Goal: Task Accomplishment & Management: Complete application form

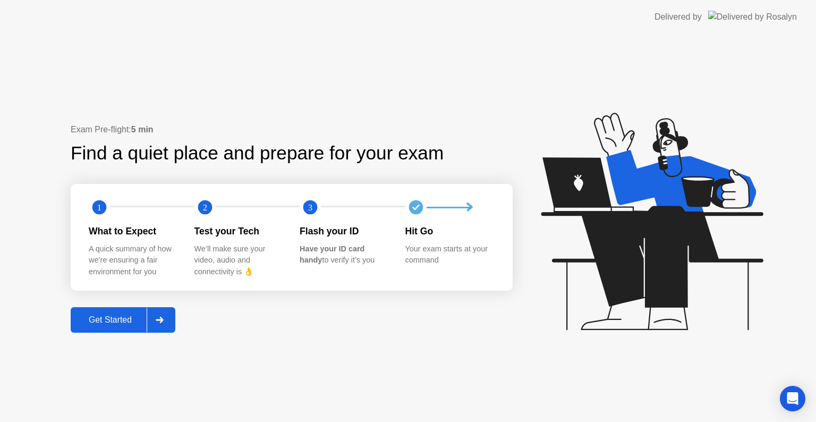
click at [119, 324] on div "Get Started" at bounding box center [110, 320] width 73 height 10
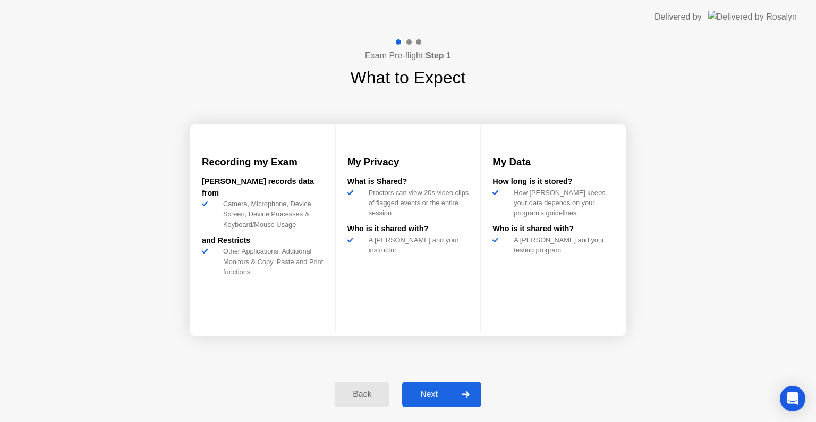
click at [472, 399] on div at bounding box center [464, 394] width 25 height 24
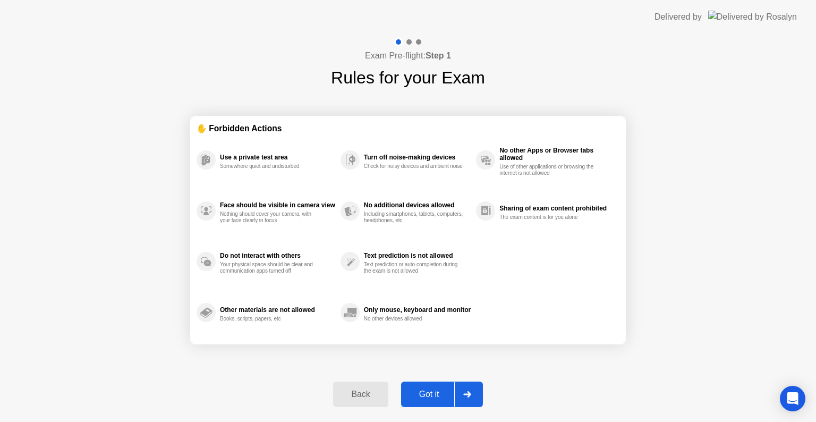
click at [472, 399] on div at bounding box center [466, 394] width 25 height 24
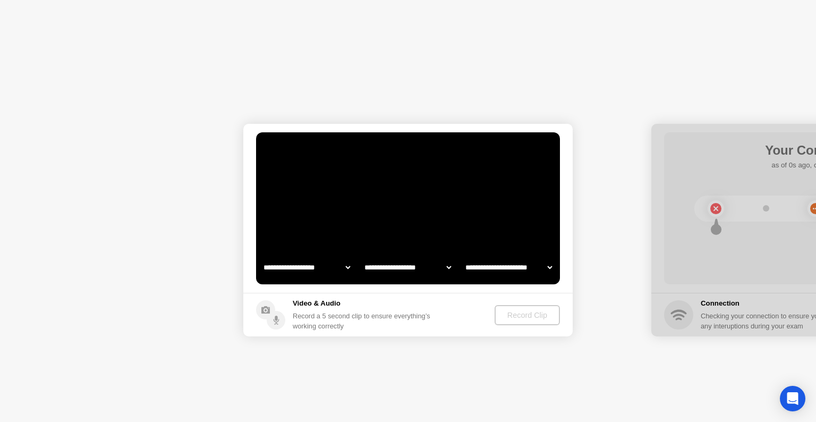
select select "*******"
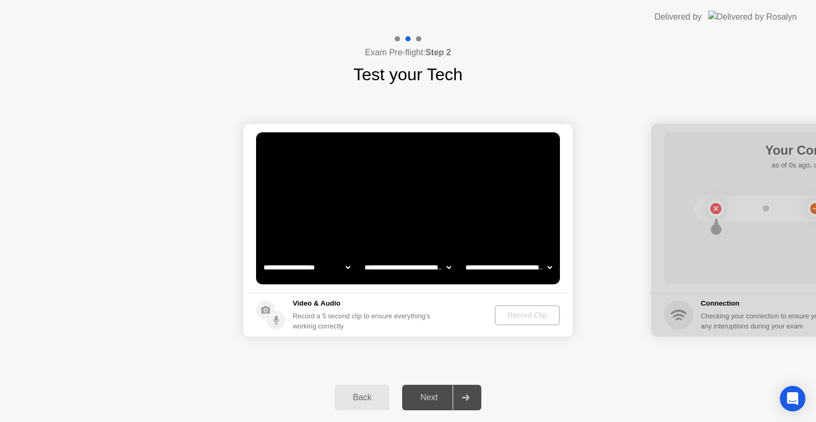
click at [319, 266] on select "**********" at bounding box center [306, 266] width 91 height 21
click at [261, 256] on select "**********" at bounding box center [306, 266] width 91 height 21
click at [387, 270] on select "**********" at bounding box center [407, 266] width 91 height 21
click at [362, 256] on select "**********" at bounding box center [407, 266] width 91 height 21
drag, startPoint x: 733, startPoint y: 220, endPoint x: 737, endPoint y: 204, distance: 16.0
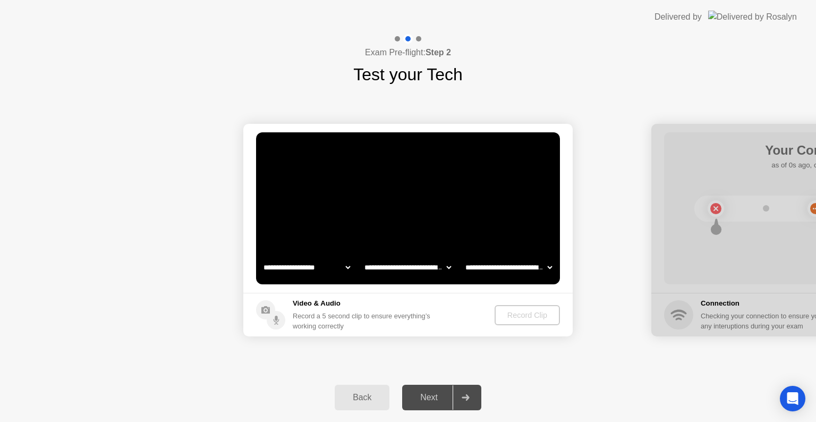
click at [737, 204] on div at bounding box center [815, 230] width 329 height 212
drag, startPoint x: 737, startPoint y: 204, endPoint x: 688, endPoint y: 153, distance: 71.4
click at [688, 153] on div at bounding box center [815, 230] width 329 height 212
click at [323, 266] on select "**********" at bounding box center [306, 266] width 91 height 21
click at [261, 256] on select "**********" at bounding box center [306, 266] width 91 height 21
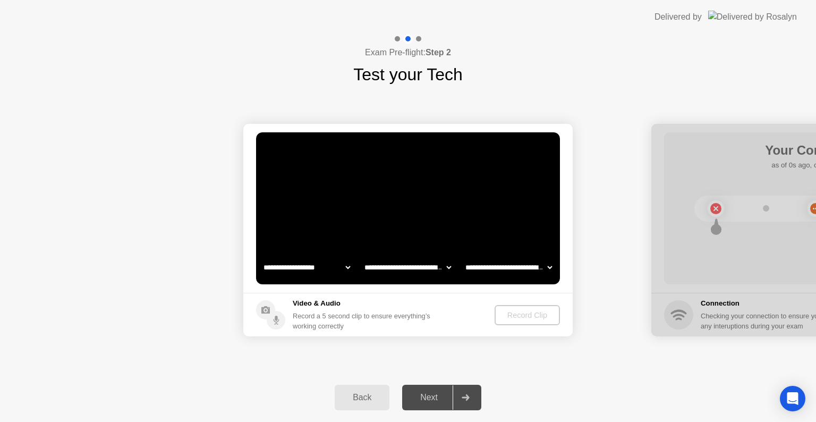
select select "**********"
click at [519, 318] on div "Record Clip" at bounding box center [527, 315] width 57 height 8
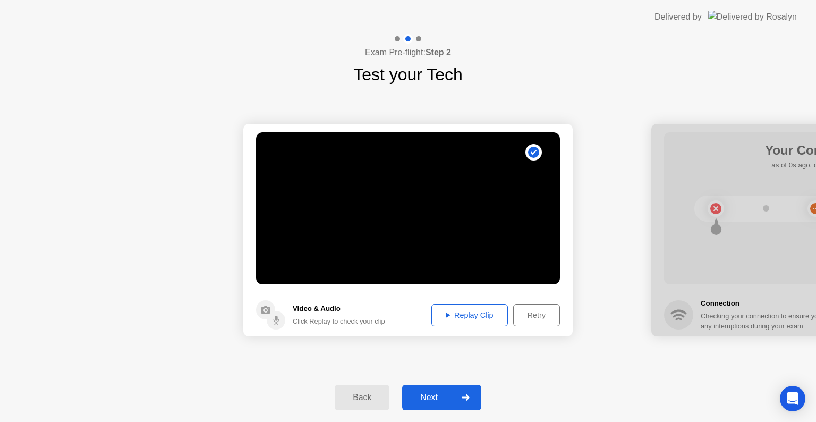
click at [440, 392] on div "Next" at bounding box center [428, 397] width 47 height 10
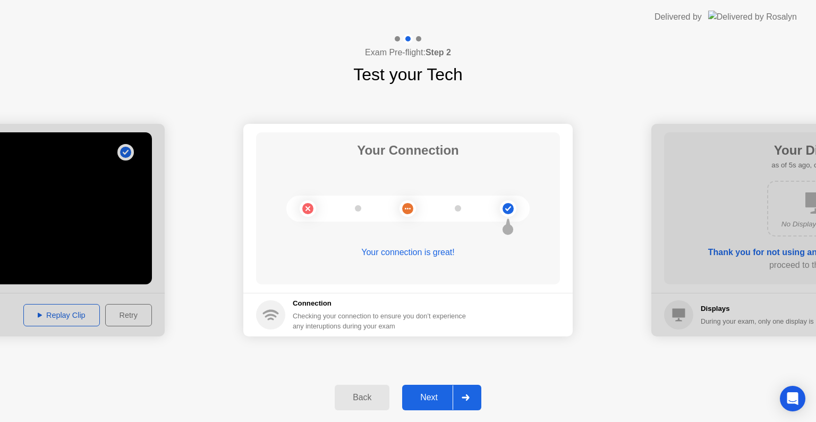
click at [440, 392] on div "Next" at bounding box center [428, 397] width 47 height 10
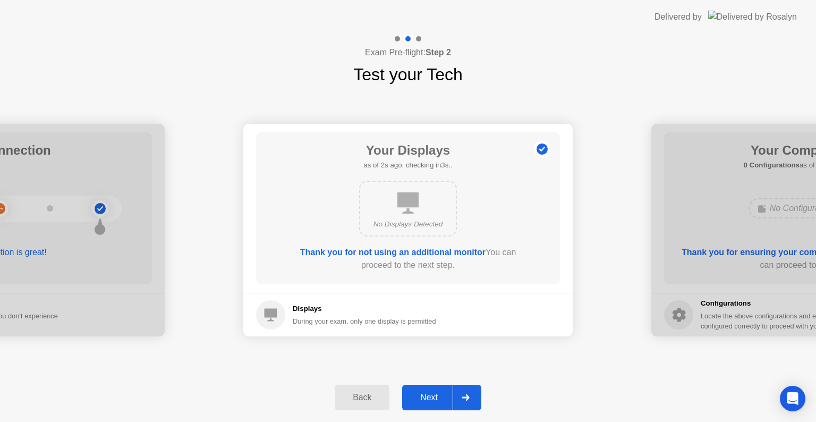
click at [440, 392] on div "Next" at bounding box center [428, 397] width 47 height 10
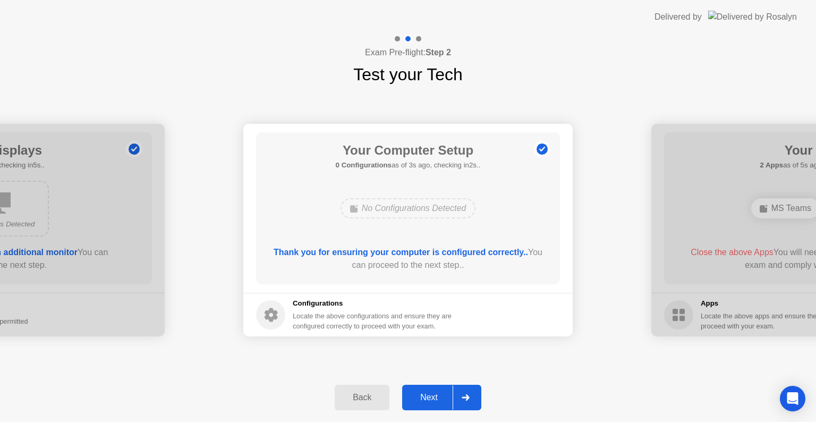
click at [440, 392] on div "Next" at bounding box center [428, 397] width 47 height 10
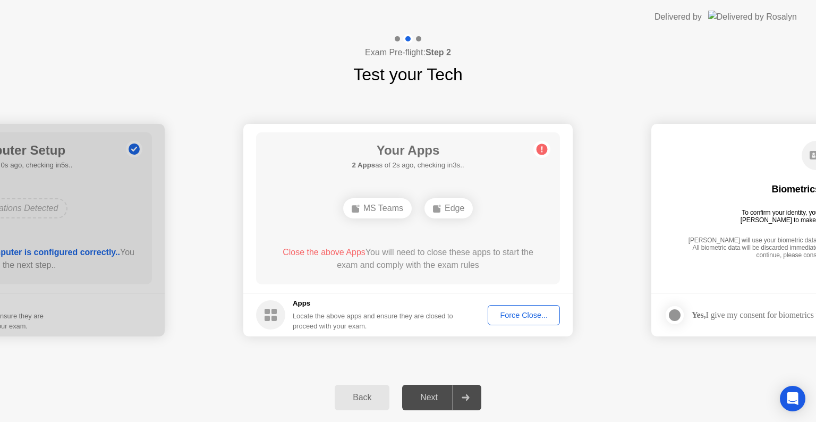
click at [546, 312] on div "Force Close..." at bounding box center [523, 315] width 65 height 8
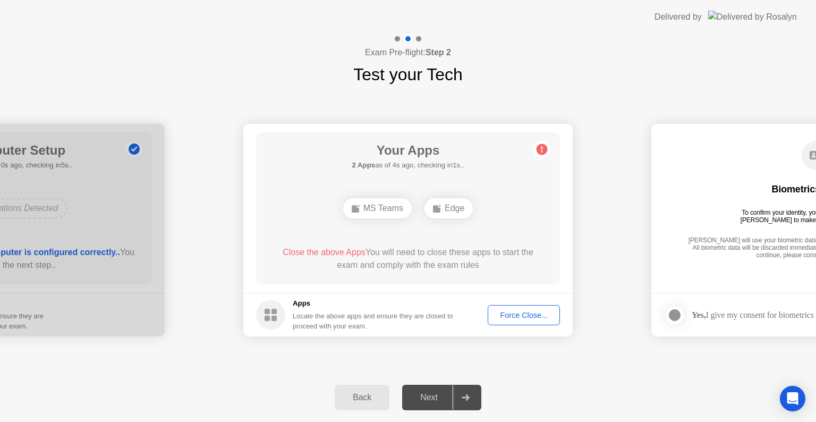
click at [520, 312] on div "Force Close..." at bounding box center [523, 315] width 65 height 8
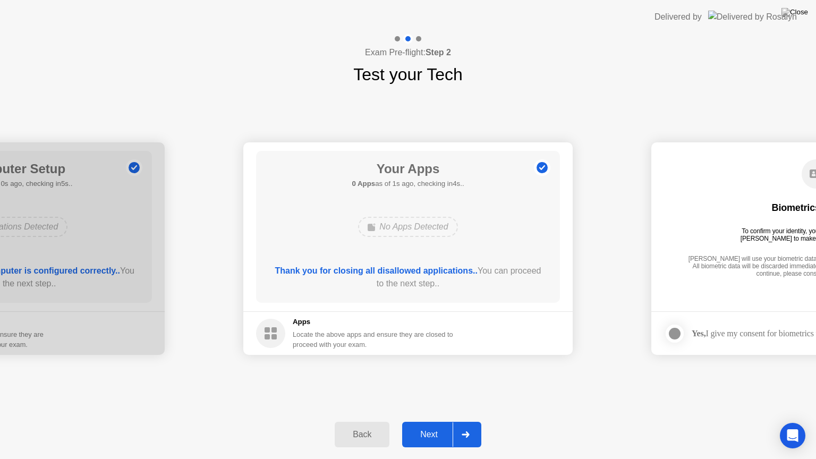
click at [433, 421] on div "Next" at bounding box center [428, 435] width 47 height 10
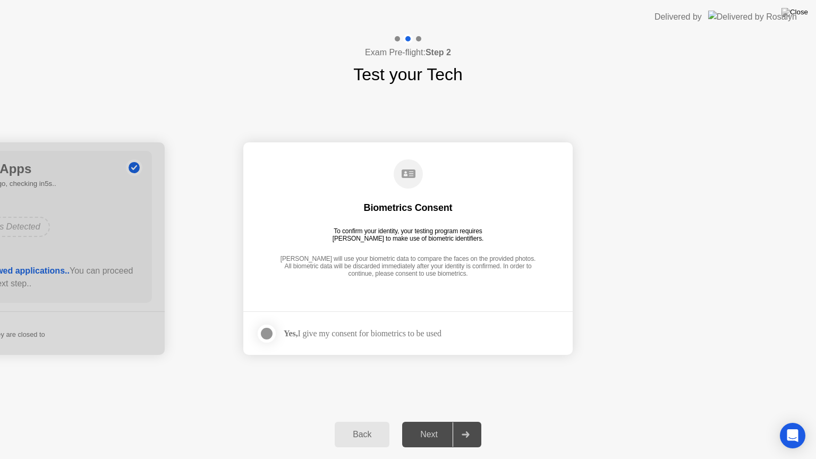
click at [269, 335] on div at bounding box center [266, 333] width 13 height 13
click at [428, 421] on div "Next" at bounding box center [428, 435] width 47 height 10
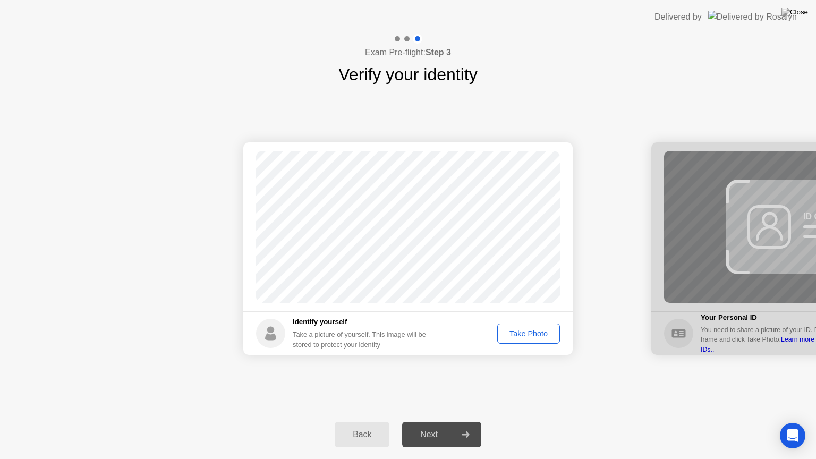
click at [523, 325] on button "Take Photo" at bounding box center [528, 333] width 63 height 20
click at [527, 334] on div "Retake" at bounding box center [535, 333] width 41 height 8
click at [527, 334] on div "Take Photo" at bounding box center [528, 333] width 55 height 8
click at [527, 334] on div "Retake" at bounding box center [535, 333] width 41 height 8
click at [527, 334] on div "Take Photo" at bounding box center [528, 333] width 55 height 8
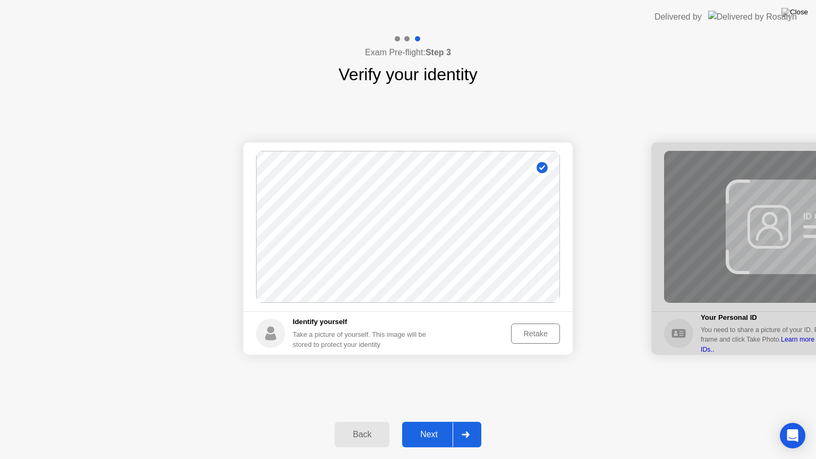
click at [527, 334] on div "Retake" at bounding box center [535, 333] width 41 height 8
click at [527, 334] on div "Take Photo" at bounding box center [528, 333] width 55 height 8
click at [527, 334] on div "Retake" at bounding box center [535, 333] width 41 height 8
click at [527, 334] on div "Take Photo" at bounding box center [528, 333] width 55 height 8
click at [527, 334] on div "Retake" at bounding box center [535, 333] width 41 height 8
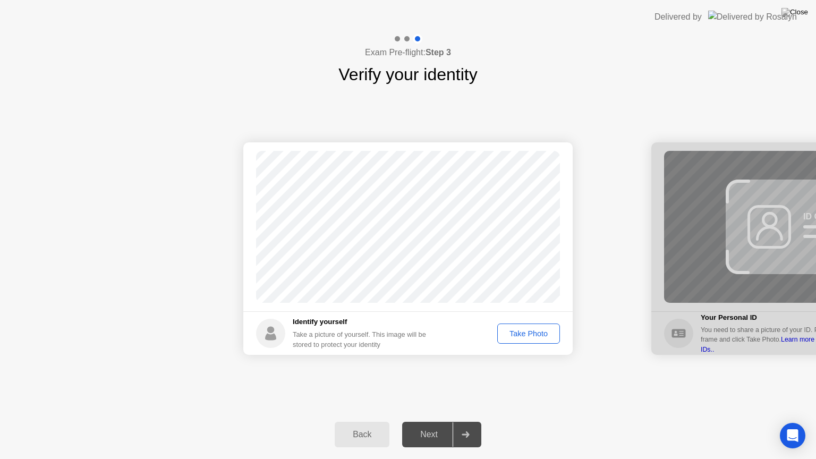
click at [527, 334] on div "Take Photo" at bounding box center [528, 333] width 55 height 8
click at [527, 334] on div "Retake" at bounding box center [535, 333] width 41 height 8
click at [527, 334] on div "Take Photo" at bounding box center [528, 333] width 55 height 8
click at [527, 334] on div "Retake" at bounding box center [535, 333] width 41 height 8
click at [527, 334] on div "Take Photo" at bounding box center [528, 333] width 55 height 8
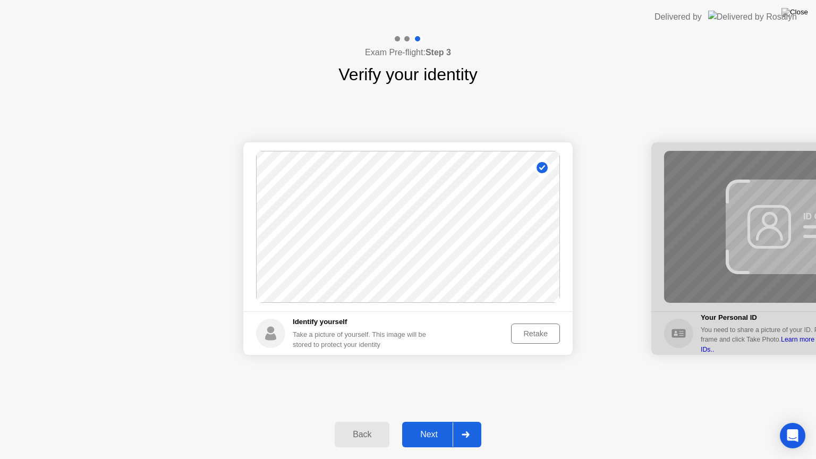
click at [527, 334] on div "Retake" at bounding box center [535, 333] width 41 height 8
click at [527, 334] on div "Take Photo" at bounding box center [528, 333] width 55 height 8
click at [527, 334] on div "Retake" at bounding box center [535, 333] width 41 height 8
click at [527, 334] on div "Take Photo" at bounding box center [528, 333] width 55 height 8
click at [527, 334] on div "Retake" at bounding box center [535, 333] width 41 height 8
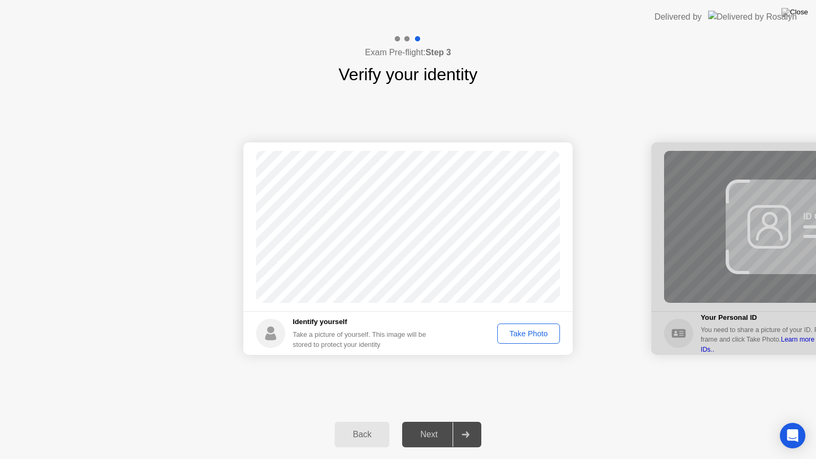
click at [527, 334] on div "Take Photo" at bounding box center [528, 333] width 55 height 8
click at [425, 421] on div "Next" at bounding box center [428, 435] width 47 height 10
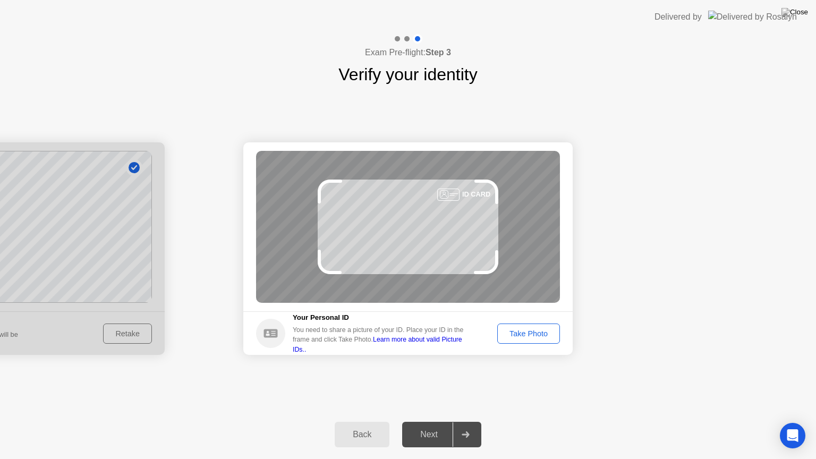
click at [521, 329] on div "Take Photo" at bounding box center [528, 333] width 55 height 8
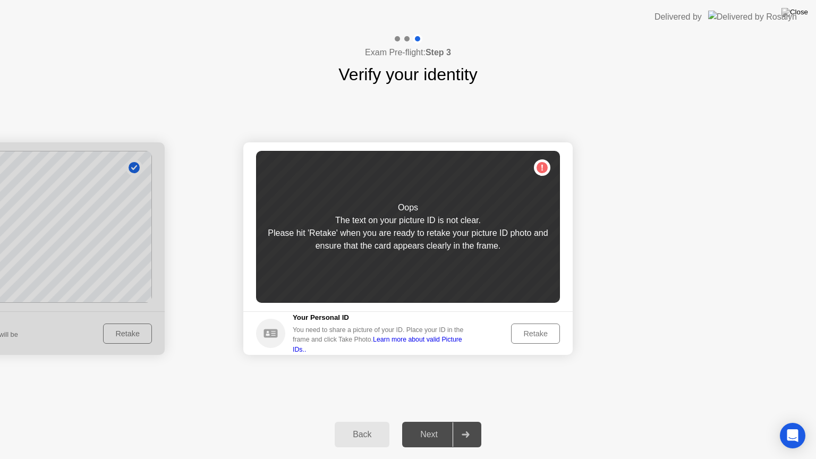
click at [521, 329] on div "Retake" at bounding box center [535, 333] width 41 height 8
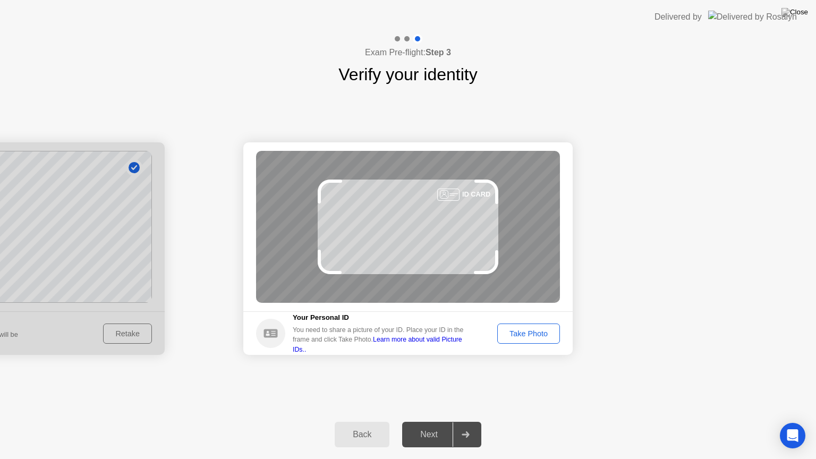
click at [521, 329] on div "Take Photo" at bounding box center [528, 333] width 55 height 8
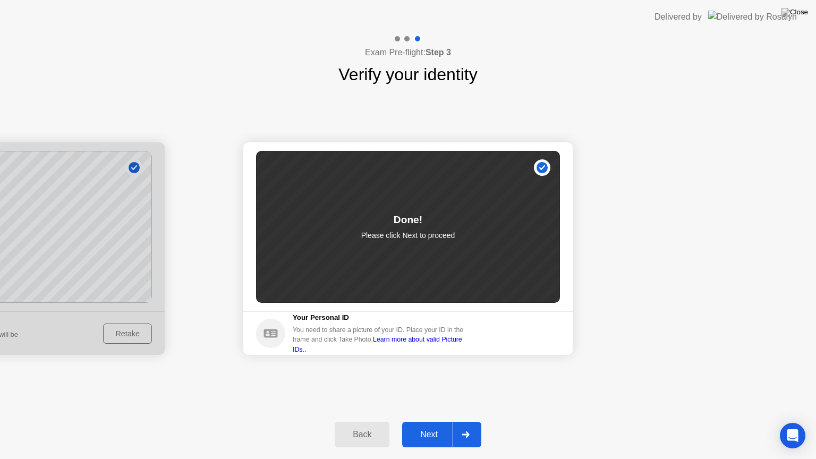
click at [432, 421] on div "Next" at bounding box center [428, 435] width 47 height 10
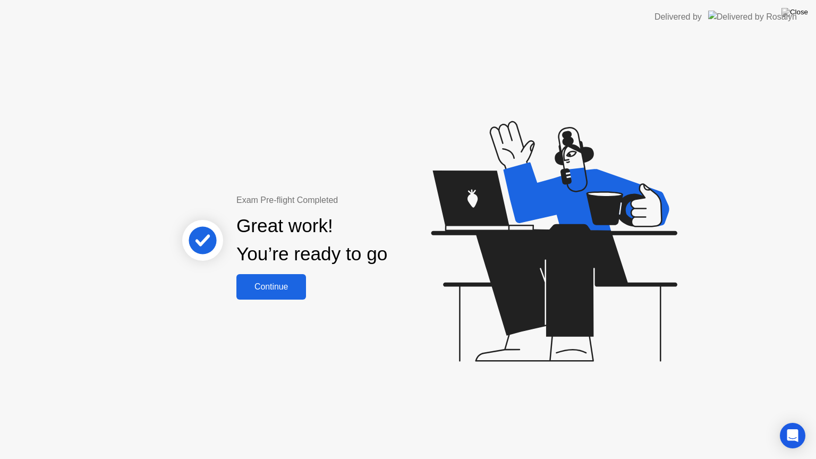
click at [247, 285] on div "Continue" at bounding box center [270, 287] width 63 height 10
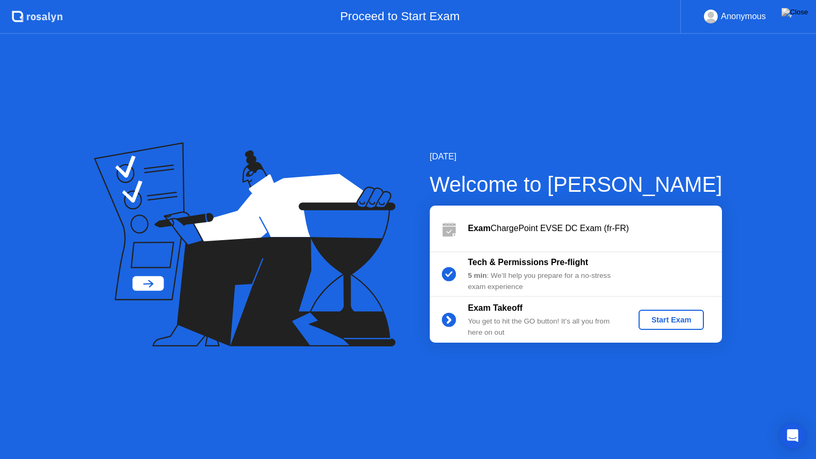
click at [656, 316] on div "Start Exam" at bounding box center [671, 319] width 57 height 8
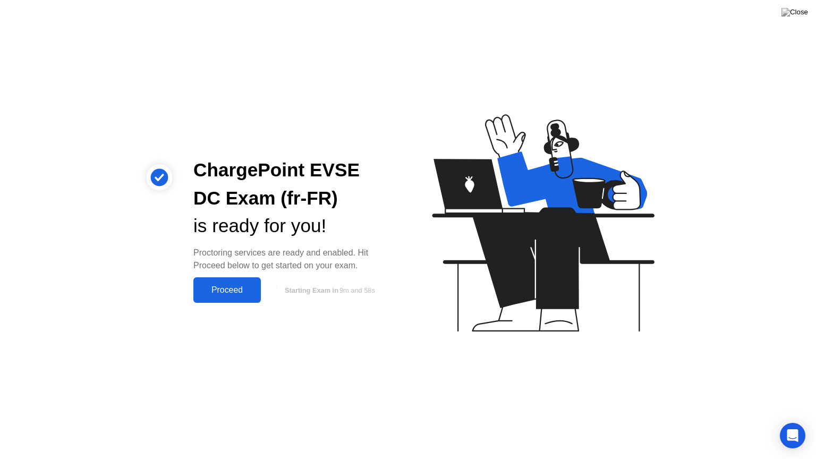
click at [227, 288] on div "Proceed" at bounding box center [226, 290] width 61 height 10
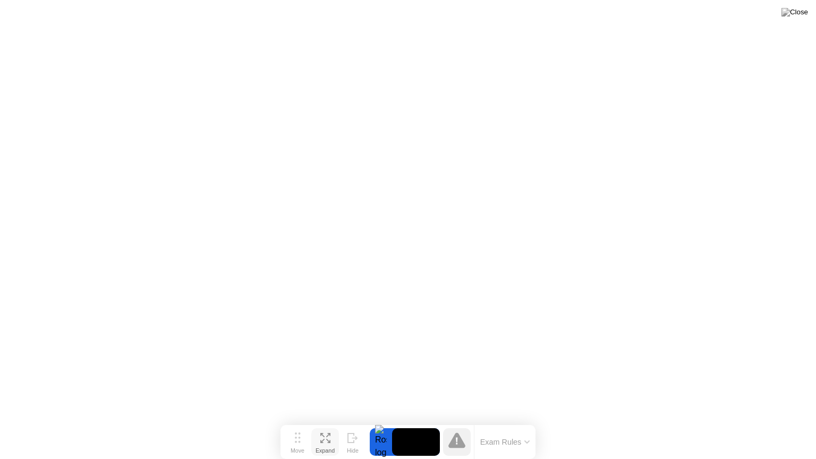
click at [333, 421] on button "Expand" at bounding box center [325, 442] width 28 height 28
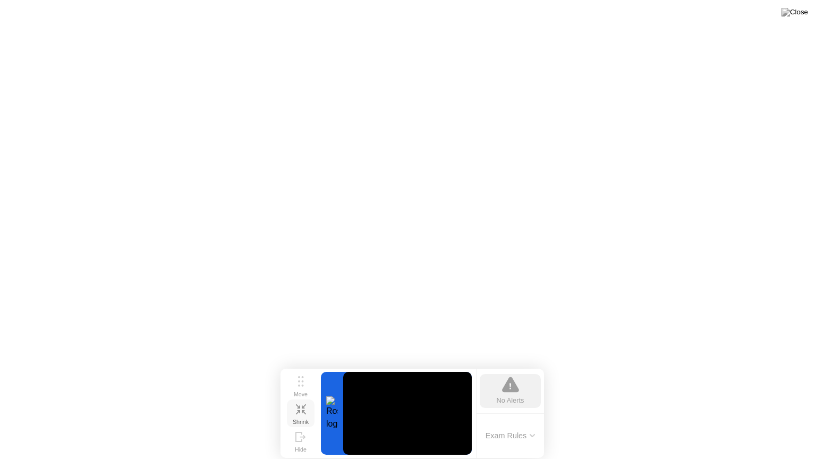
click at [300, 412] on icon at bounding box center [301, 409] width 10 height 10
